Goal: Check status

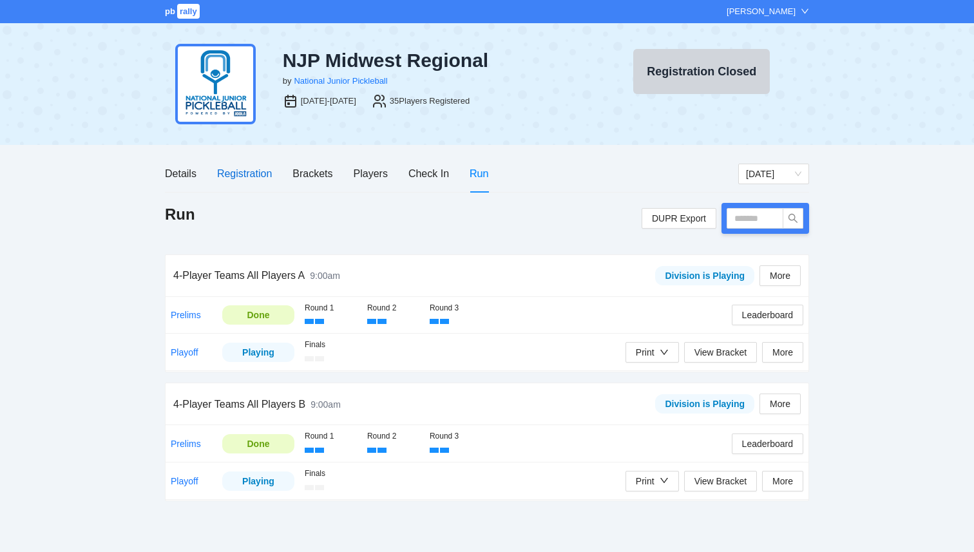
click at [253, 175] on div "Registration" at bounding box center [244, 173] width 55 height 16
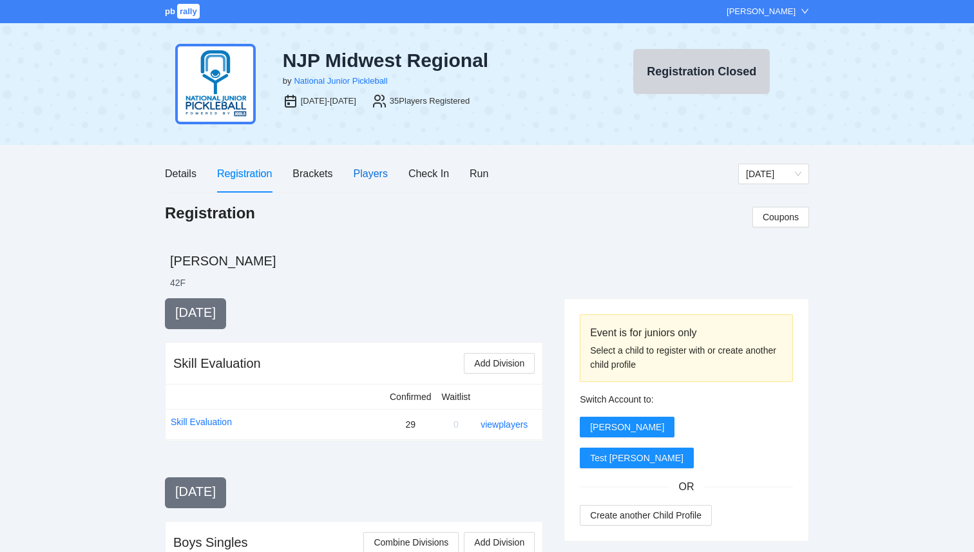
click at [363, 175] on div "Players" at bounding box center [371, 173] width 34 height 16
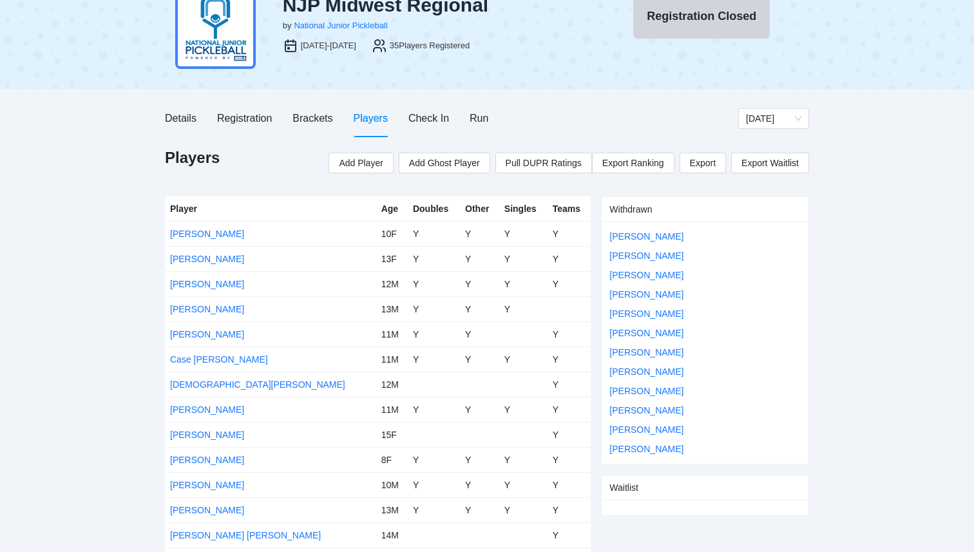
scroll to position [58, 0]
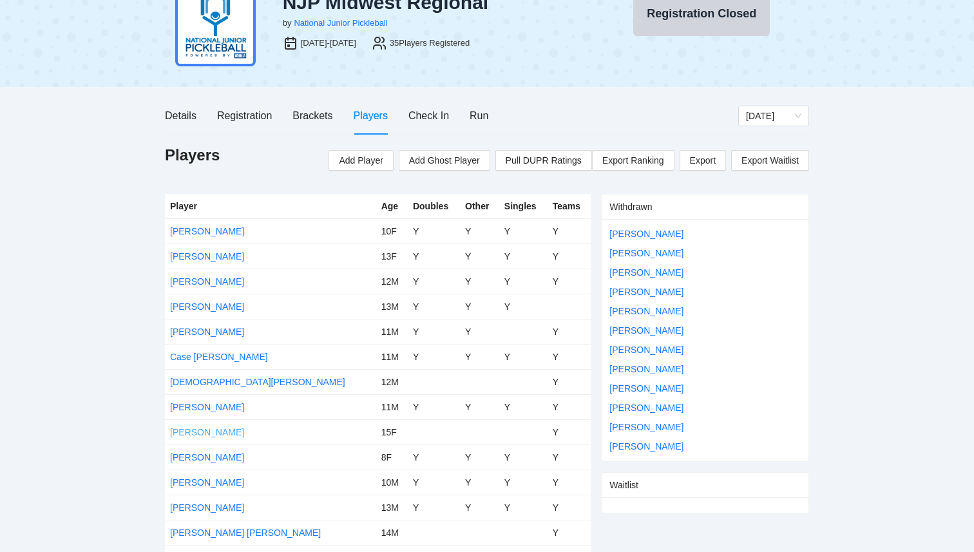
click at [220, 431] on link "[PERSON_NAME]" at bounding box center [207, 432] width 74 height 10
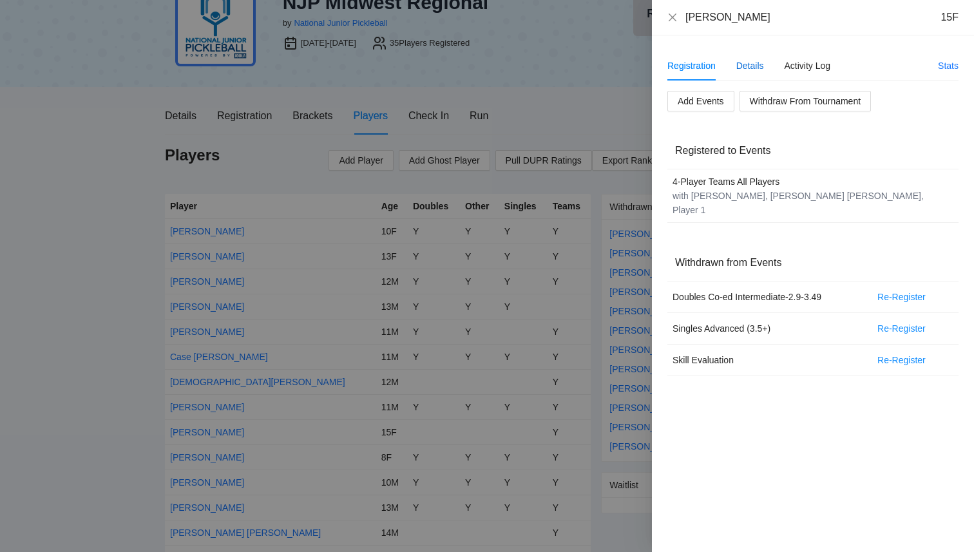
click at [757, 70] on div "Details" at bounding box center [750, 66] width 28 height 14
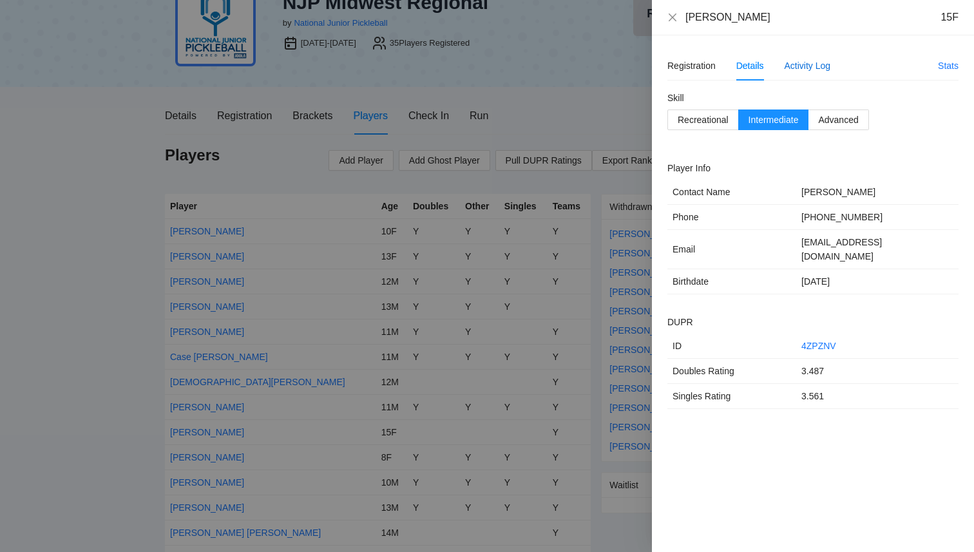
click at [815, 70] on div "Activity Log" at bounding box center [807, 66] width 46 height 14
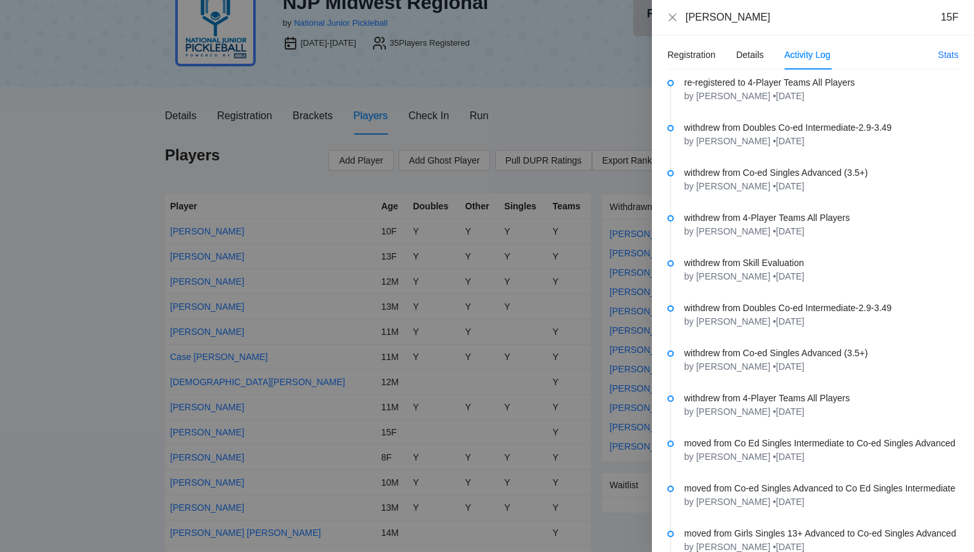
scroll to position [0, 0]
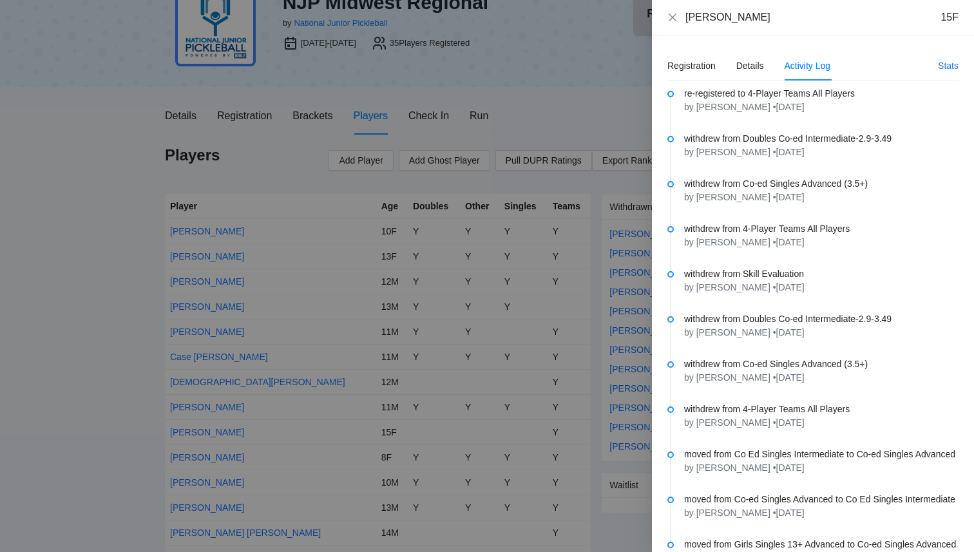
click at [839, 155] on div "by [PERSON_NAME] • [DATE]" at bounding box center [821, 152] width 274 height 13
click at [531, 65] on div at bounding box center [487, 276] width 974 height 552
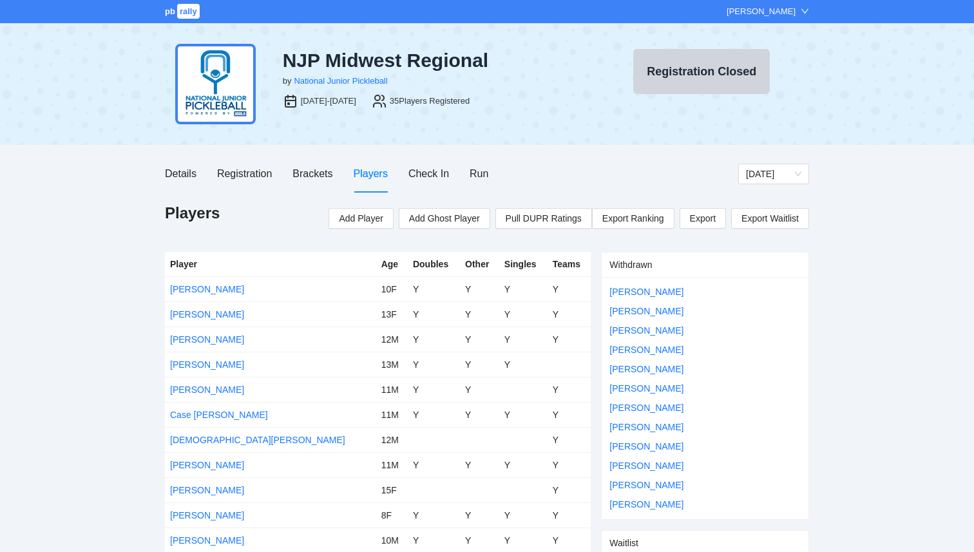
scroll to position [56, 0]
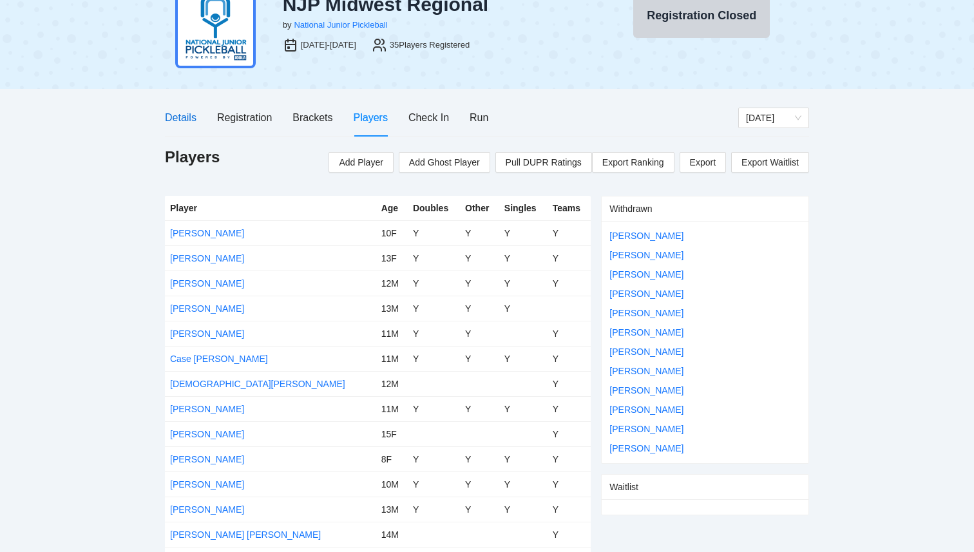
click at [183, 117] on div "Details" at bounding box center [181, 117] width 32 height 16
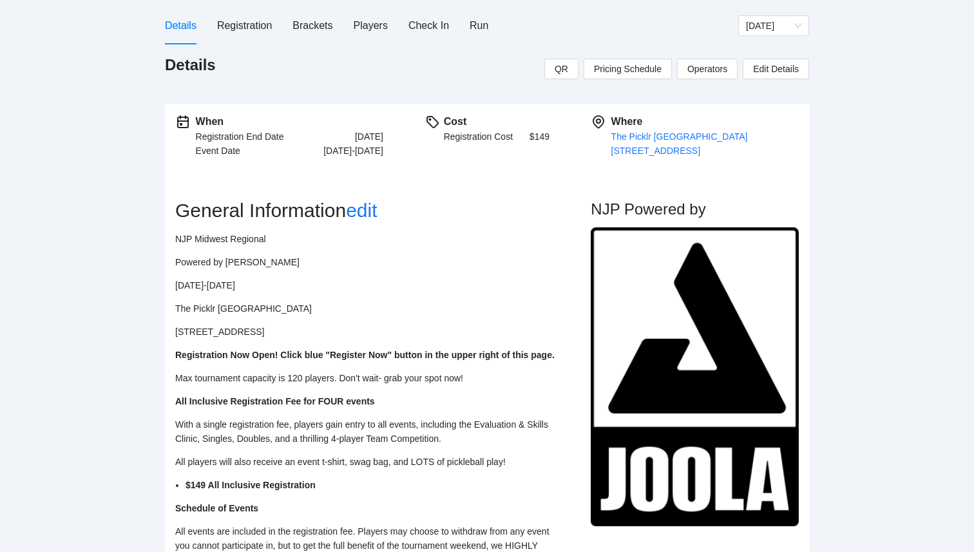
scroll to position [0, 0]
